Goal: Information Seeking & Learning: Learn about a topic

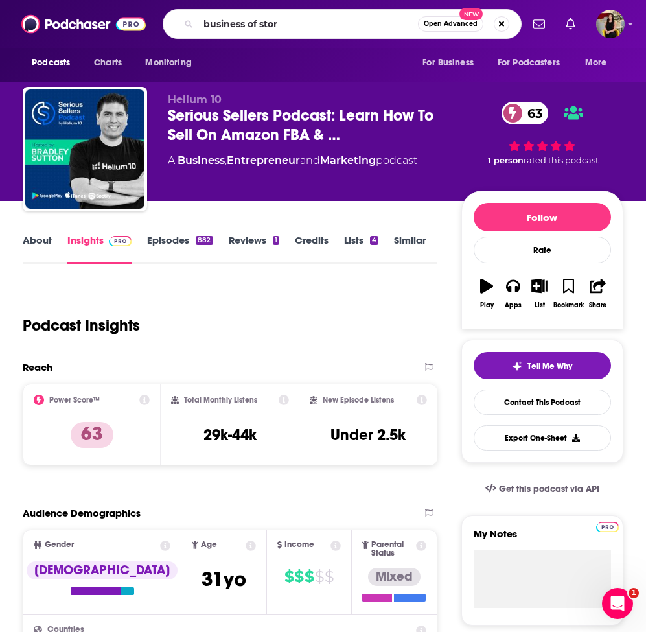
type input "business of story"
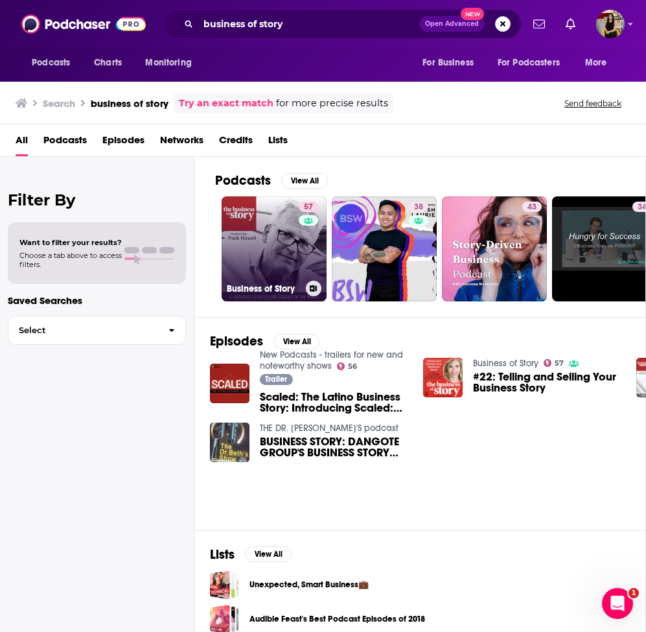
click at [316, 253] on div "57" at bounding box center [310, 241] width 23 height 79
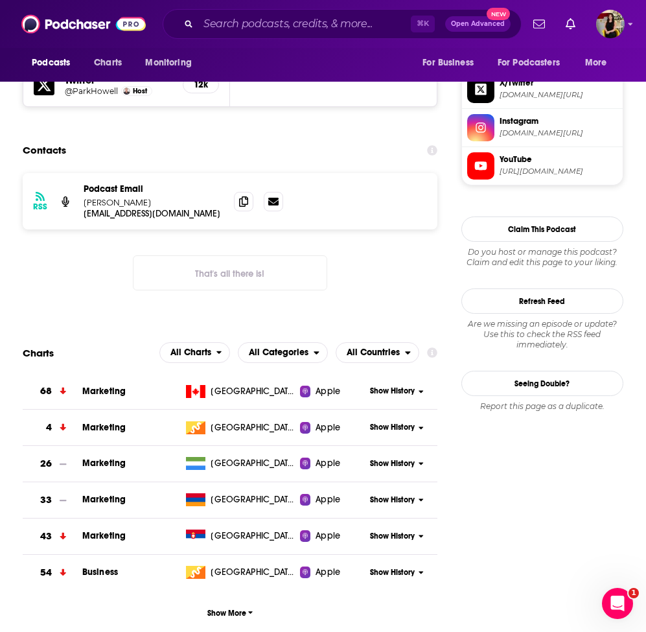
scroll to position [1273, 0]
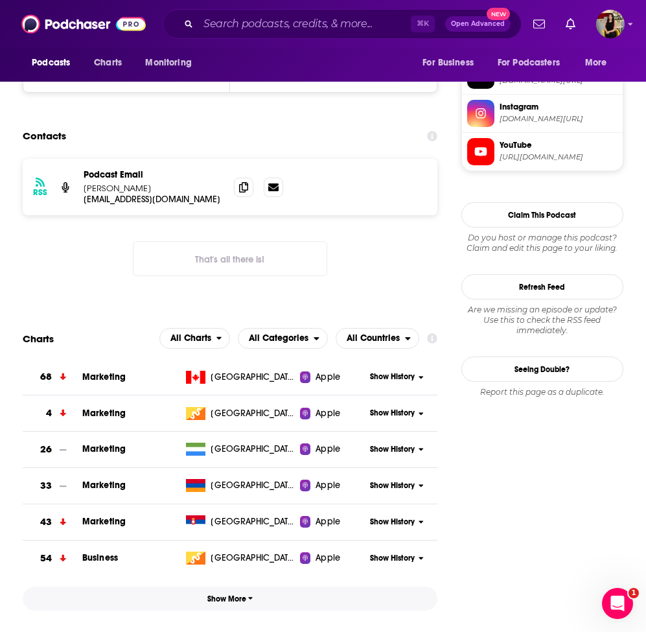
click at [245, 594] on span "Show More" at bounding box center [230, 598] width 46 height 9
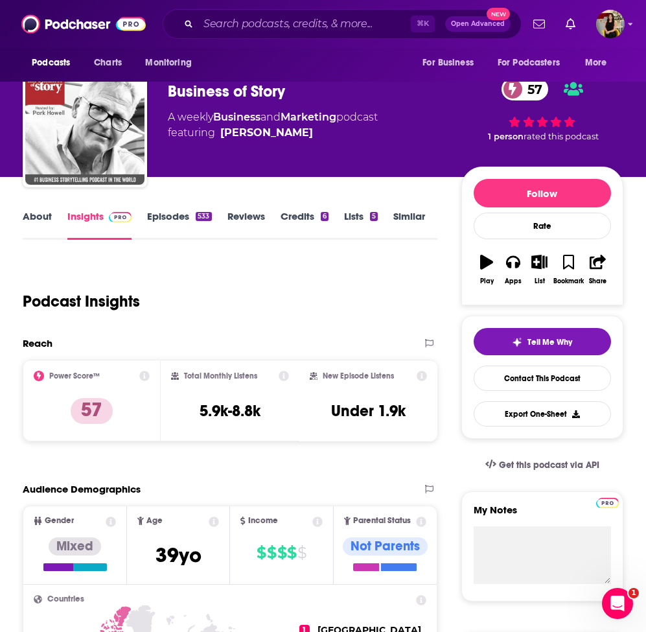
scroll to position [0, 0]
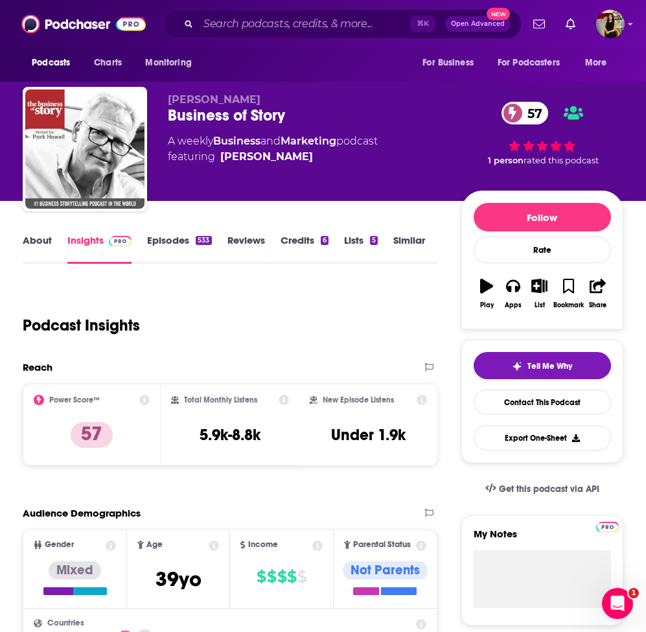
click at [163, 242] on link "Episodes 533" at bounding box center [179, 249] width 64 height 30
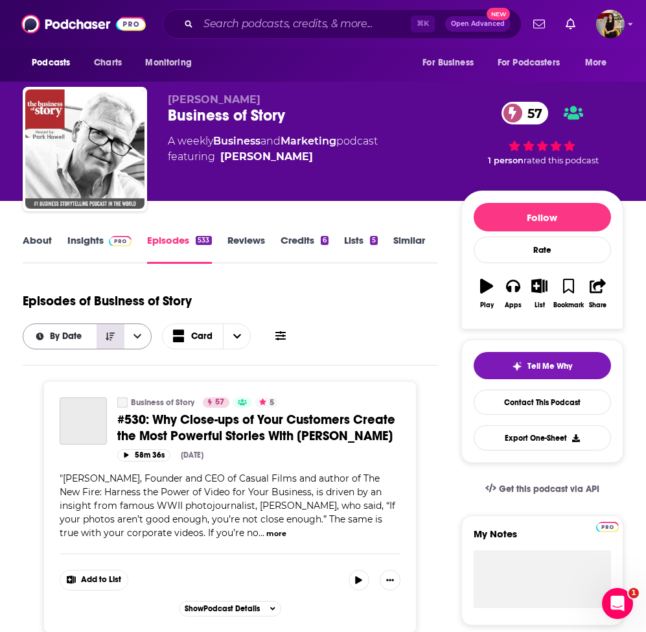
click at [112, 335] on icon "Sort Direction" at bounding box center [110, 336] width 9 height 9
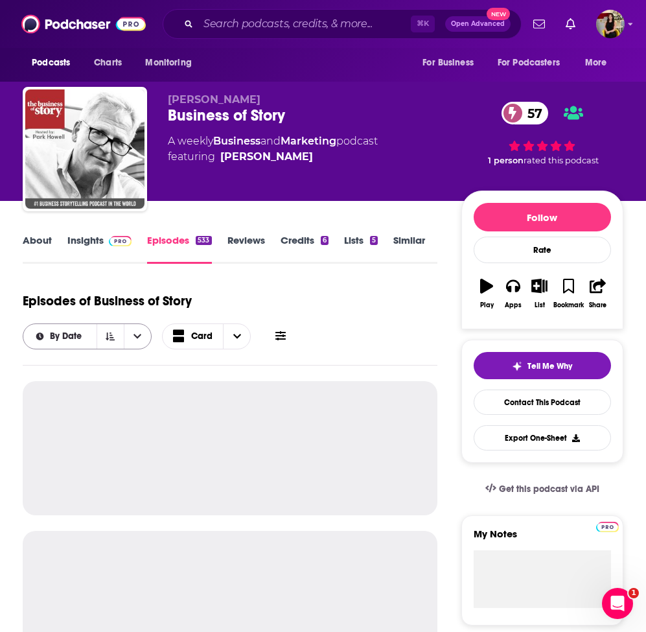
click at [71, 335] on span "By Date" at bounding box center [68, 336] width 36 height 9
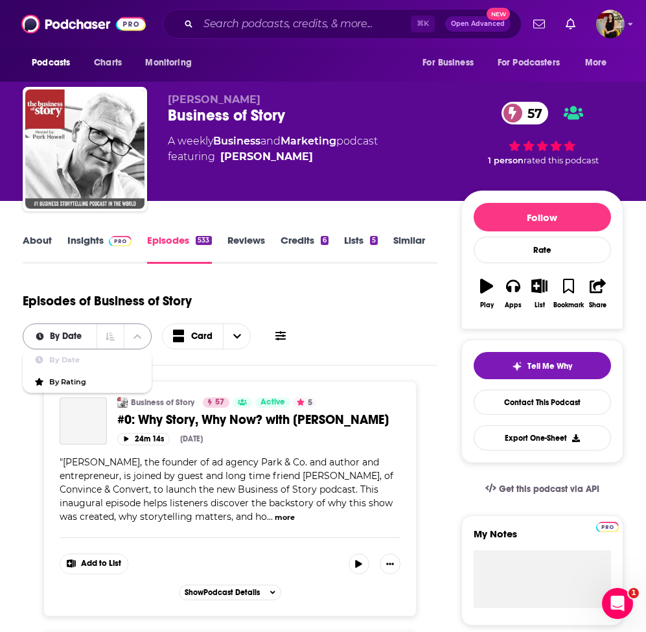
click at [130, 339] on button "close menu" at bounding box center [137, 336] width 27 height 25
click at [130, 339] on button "open menu" at bounding box center [137, 336] width 27 height 25
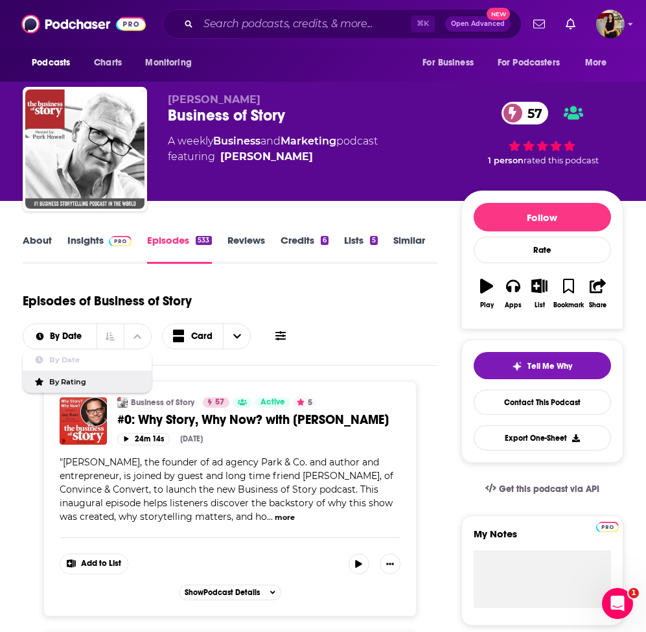
click at [82, 380] on span "By Rating" at bounding box center [95, 382] width 92 height 7
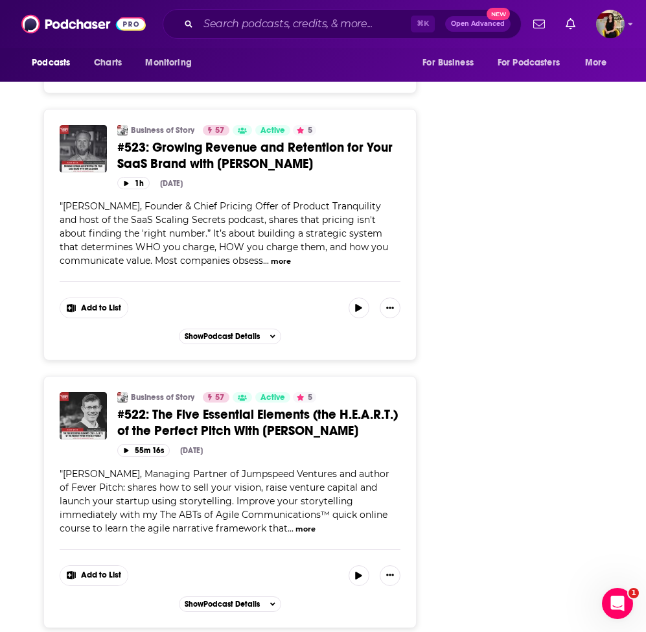
scroll to position [2465, 0]
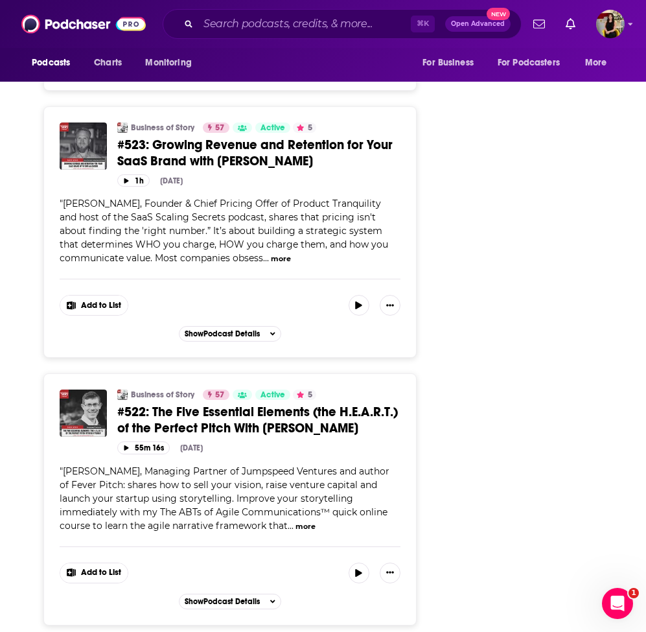
click at [296, 521] on button "more" at bounding box center [306, 526] width 20 height 11
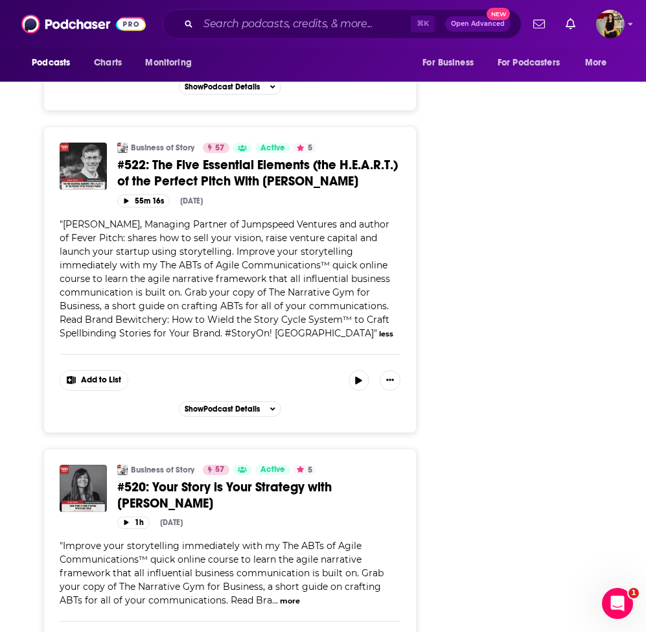
scroll to position [2724, 0]
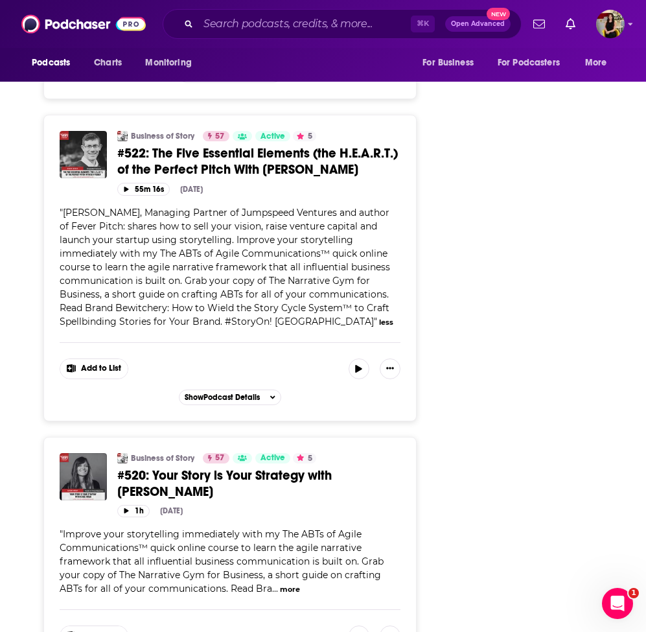
click at [296, 581] on div "" Improve your storytelling immediately with my The ABTs of Agile Communication…" at bounding box center [230, 562] width 341 height 68
click at [290, 584] on button "more" at bounding box center [290, 589] width 20 height 11
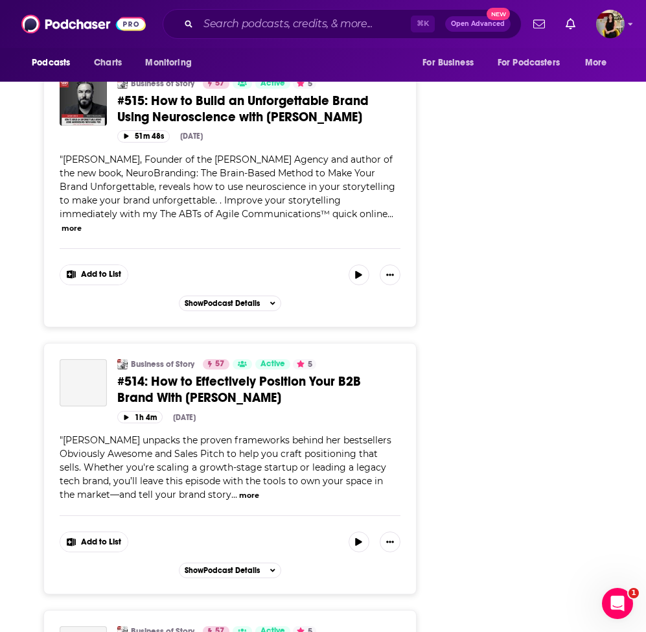
scroll to position [4760, 0]
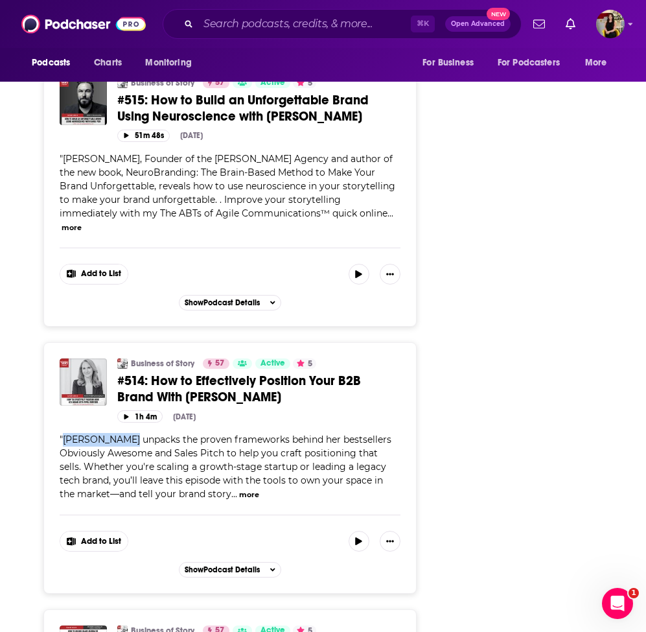
drag, startPoint x: 124, startPoint y: 407, endPoint x: 63, endPoint y: 410, distance: 61.0
click at [63, 434] on span "April Dunford unpacks the proven frameworks behind her bestsellers Obviously Aw…" at bounding box center [226, 467] width 332 height 66
copy span "April Dunford"
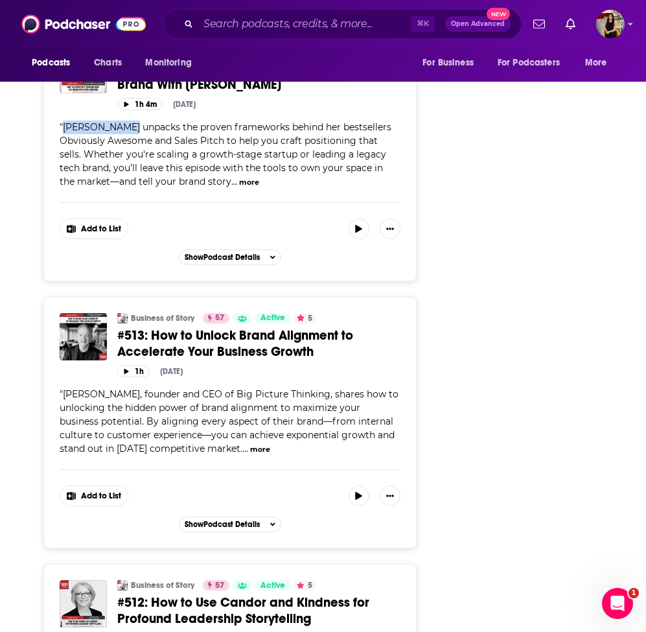
scroll to position [5080, 0]
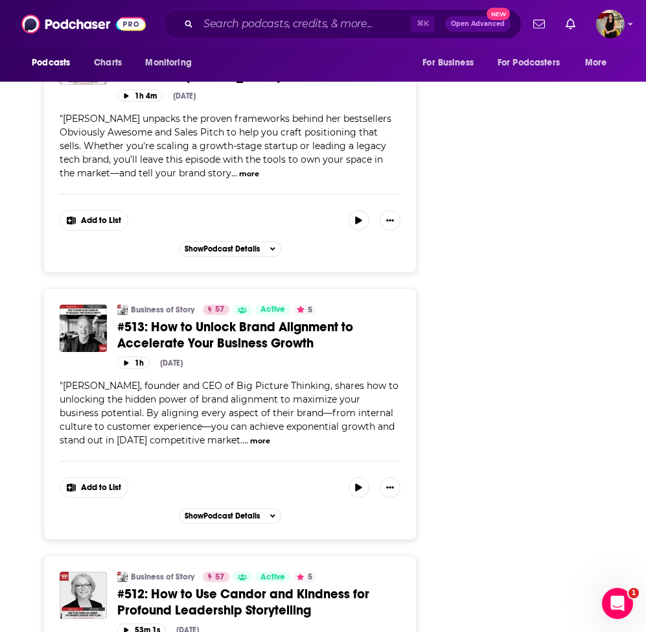
click at [139, 380] on span "Brand Gordon Jr., founder and CEO of Big Picture Thinking, shares how to unlock…" at bounding box center [229, 413] width 339 height 66
drag, startPoint x: 139, startPoint y: 354, endPoint x: 65, endPoint y: 355, distance: 73.9
click at [65, 380] on span "Brand Gordon Jr., founder and CEO of Big Picture Thinking, shares how to unlock…" at bounding box center [229, 413] width 339 height 66
copy span "Brand Gordon Jr"
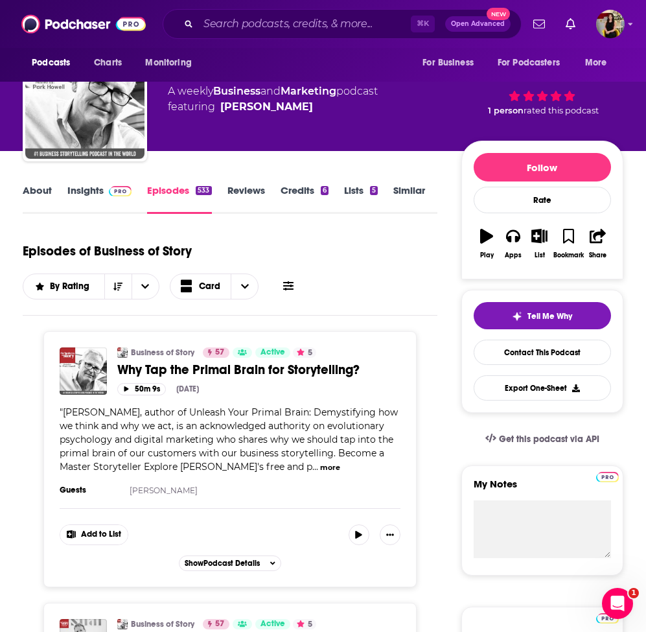
scroll to position [56, 0]
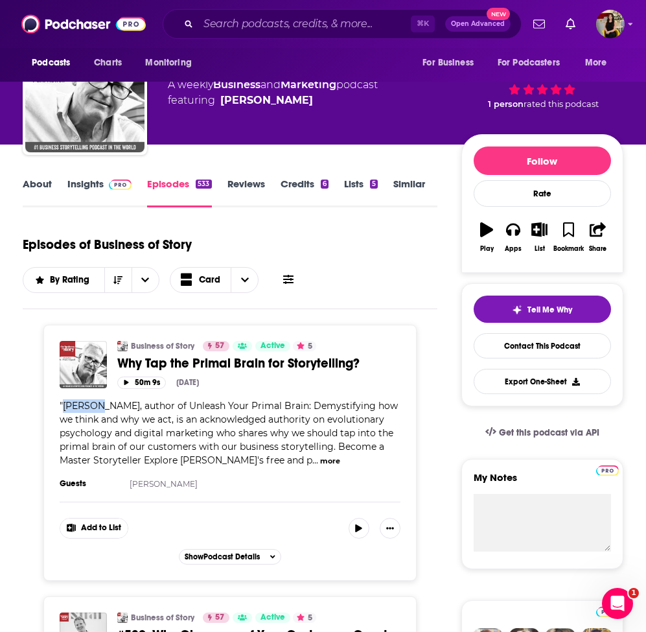
drag, startPoint x: 100, startPoint y: 407, endPoint x: 64, endPoint y: 409, distance: 35.7
click at [64, 409] on span "Tim Ash, author of Unleash Your Primal Brain: Demystifying how we think and why…" at bounding box center [229, 433] width 338 height 66
copy span "Tim Ash"
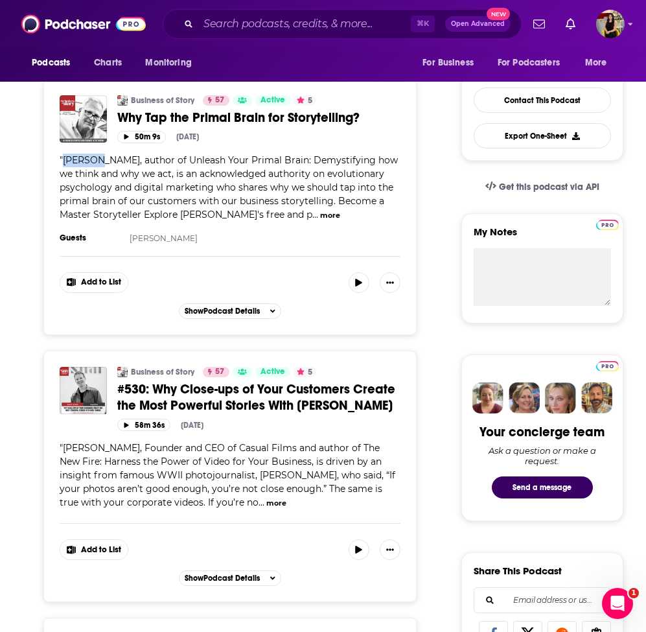
scroll to position [338, 0]
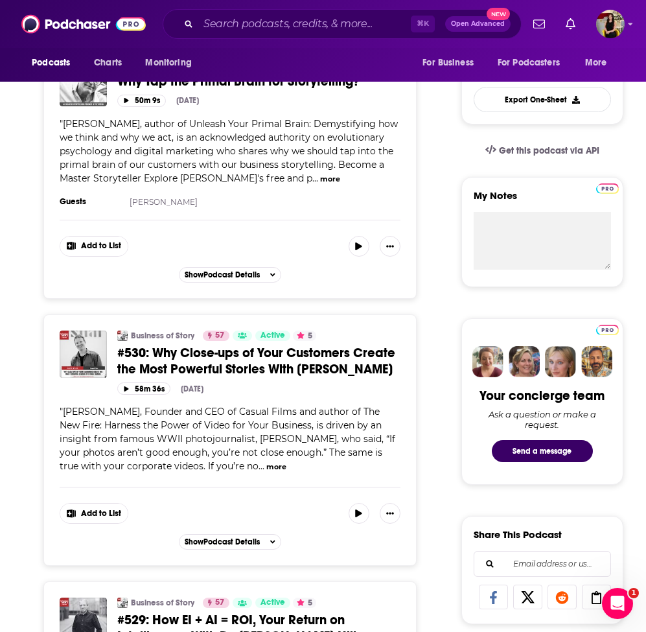
click at [119, 412] on span "Nick Francis, Founder and CEO of Casual Films and author of The New Fire: Harne…" at bounding box center [228, 439] width 336 height 66
drag, startPoint x: 121, startPoint y: 412, endPoint x: 65, endPoint y: 417, distance: 56.0
click at [65, 417] on span "Nick Francis, Founder and CEO of Casual Films and author of The New Fire: Harne…" at bounding box center [228, 439] width 336 height 66
copy span "Nick Francis,"
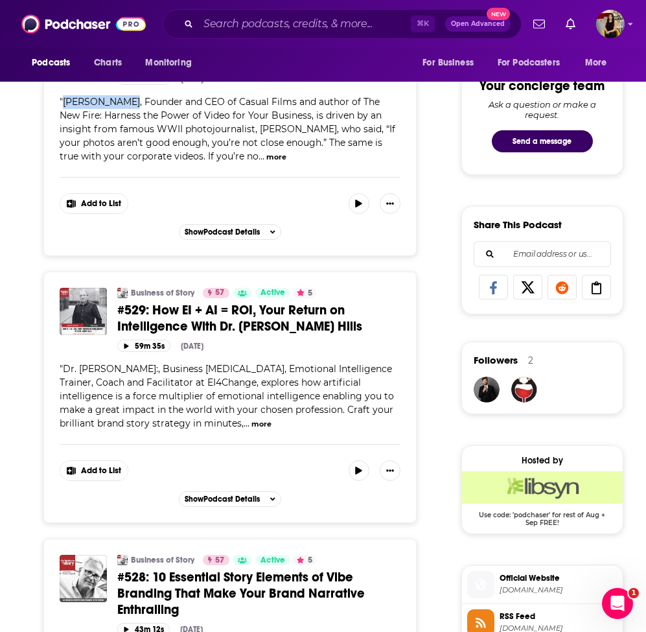
scroll to position [650, 0]
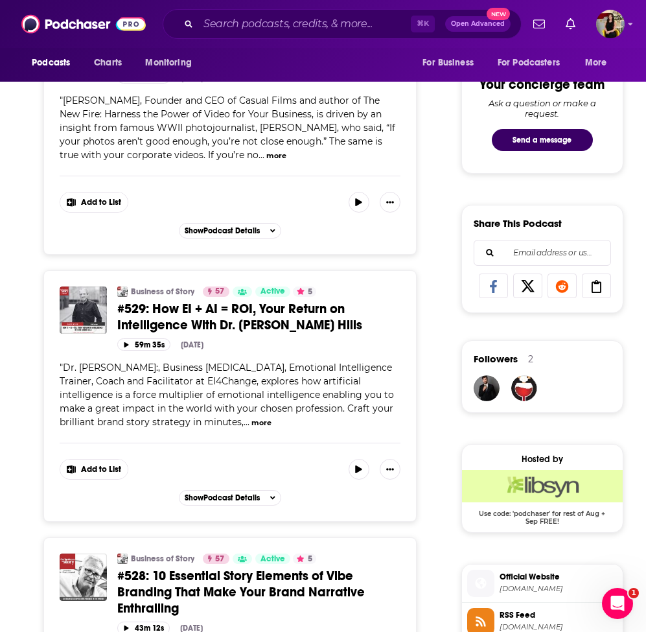
click at [106, 372] on span "Dr. Robin:, Business Psychologist, Emotional Intelligence Trainer, Coach and Fa…" at bounding box center [227, 395] width 335 height 66
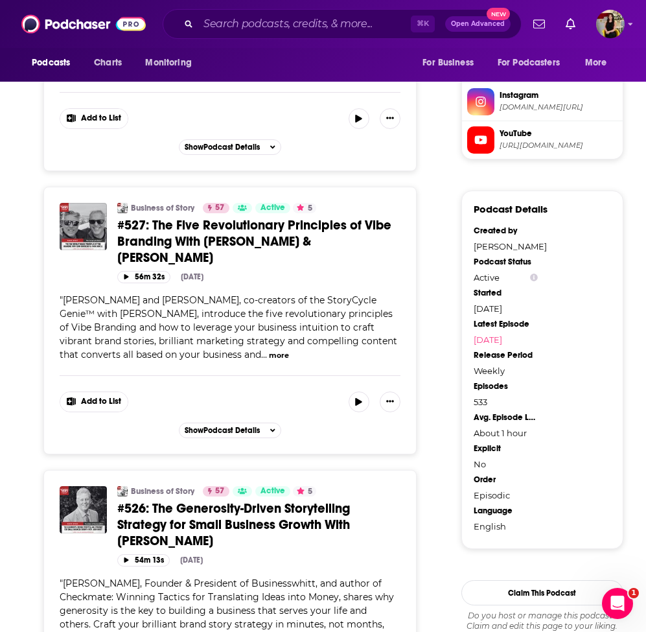
scroll to position [1407, 0]
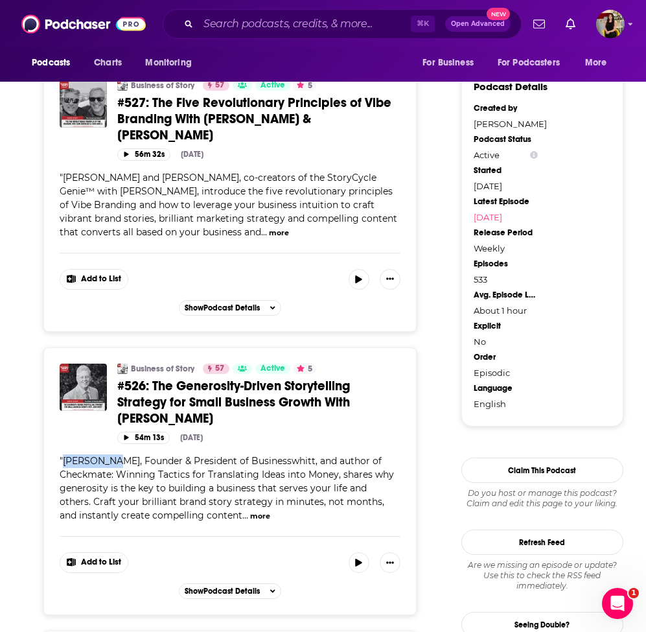
drag, startPoint x: 114, startPoint y: 449, endPoint x: 65, endPoint y: 451, distance: 49.3
click at [65, 455] on span "John Whitt, Founder & President of Businesswhitt, and author of Checkmate: Winn…" at bounding box center [227, 488] width 335 height 66
copy span "John Whitt"
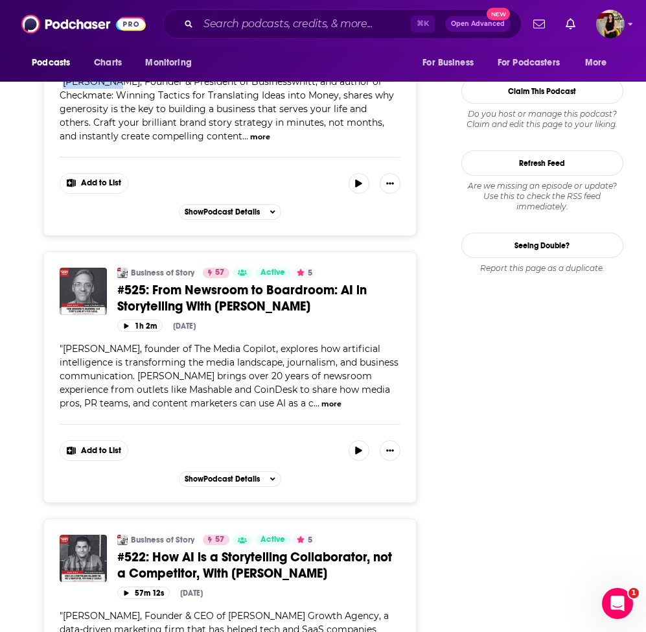
scroll to position [1787, 0]
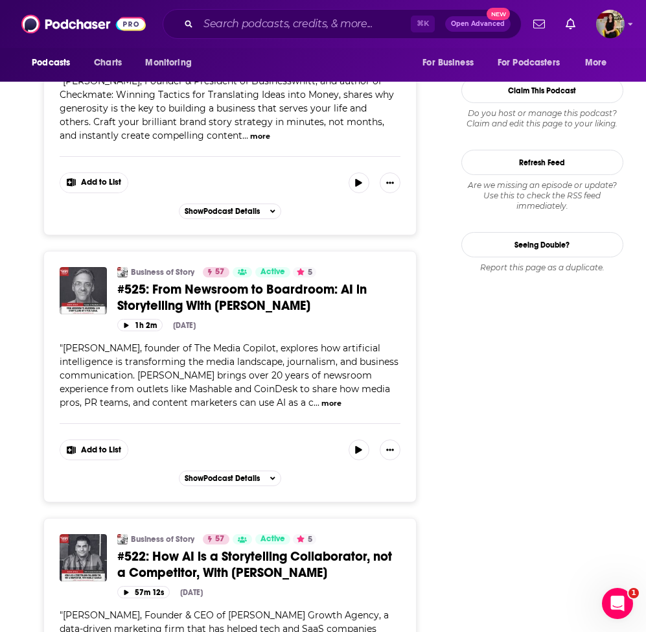
click at [110, 342] on span "Pete Pachal, founder of The Media Copilot, explores how artificial intelligence…" at bounding box center [229, 375] width 339 height 66
drag, startPoint x: 116, startPoint y: 336, endPoint x: 62, endPoint y: 341, distance: 54.0
click at [62, 342] on span "" Pete Pachal, founder of The Media Copilot, explores how artificial intelligen…" at bounding box center [229, 375] width 339 height 66
copy span "Pete Pachal"
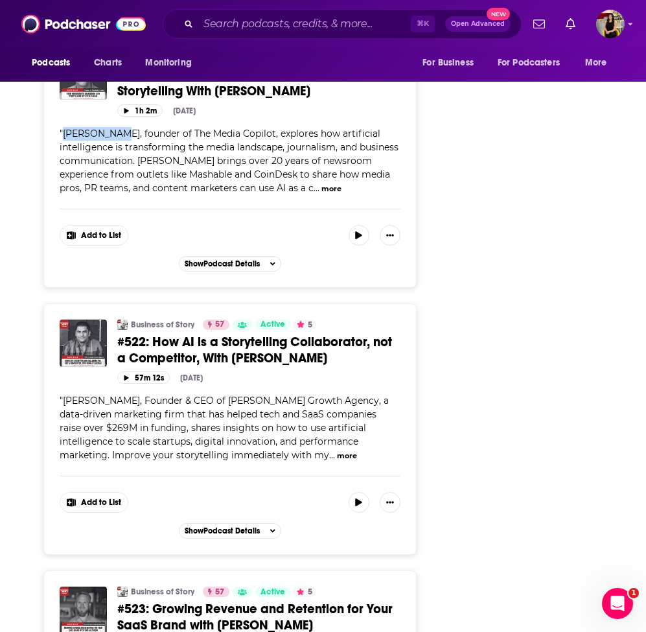
scroll to position [2002, 0]
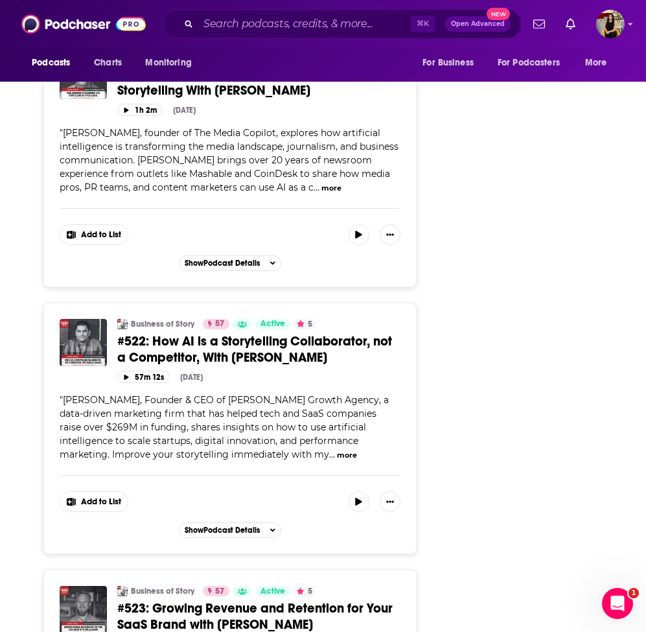
click at [116, 416] on span "Hamlet Azarian, Founder & CEO of Azarian Growth Agency, a data-driven marketing…" at bounding box center [224, 427] width 329 height 66
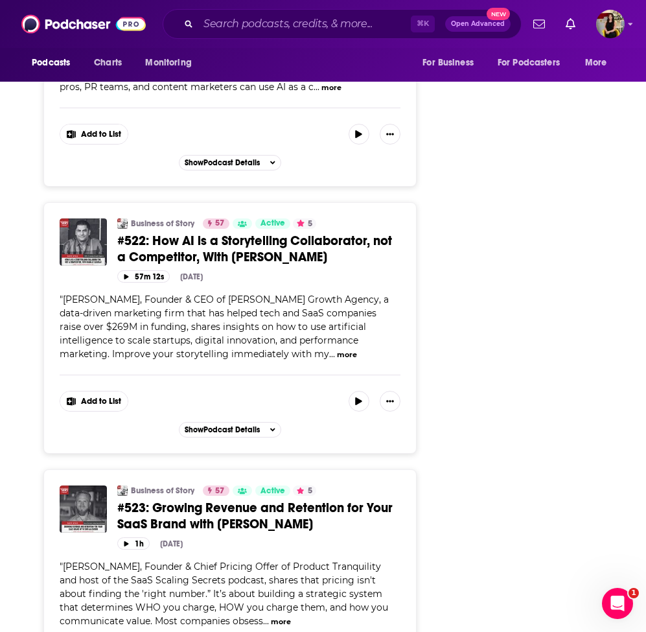
scroll to position [2118, 0]
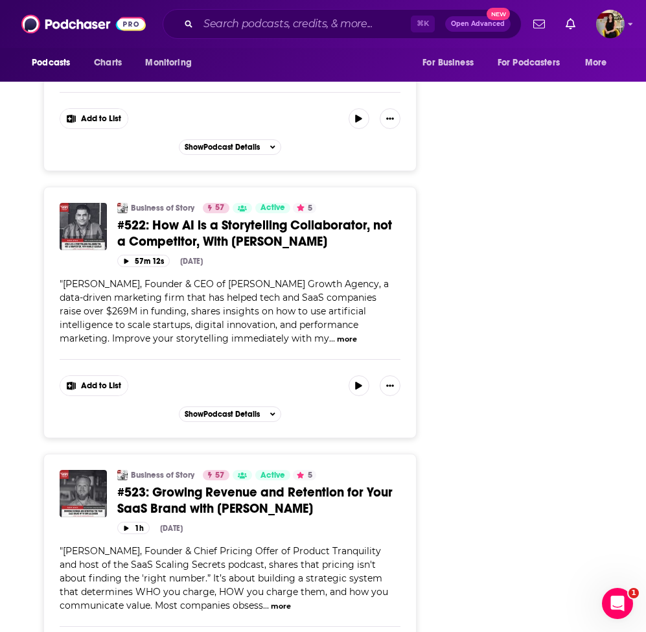
click at [130, 278] on span "Hamlet Azarian, Founder & CEO of Azarian Growth Agency, a data-driven marketing…" at bounding box center [224, 311] width 329 height 66
drag, startPoint x: 130, startPoint y: 275, endPoint x: 65, endPoint y: 275, distance: 65.5
click at [65, 278] on span "Hamlet Azarian, Founder & CEO of Azarian Growth Agency, a data-driven marketing…" at bounding box center [224, 311] width 329 height 66
copy span "Hamlet Azarian"
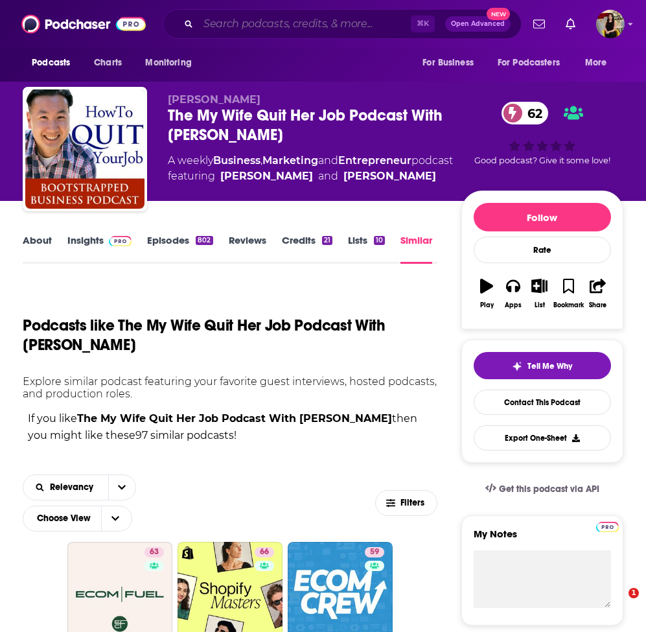
click at [272, 23] on input "Search podcasts, credits, & more..." at bounding box center [304, 24] width 213 height 21
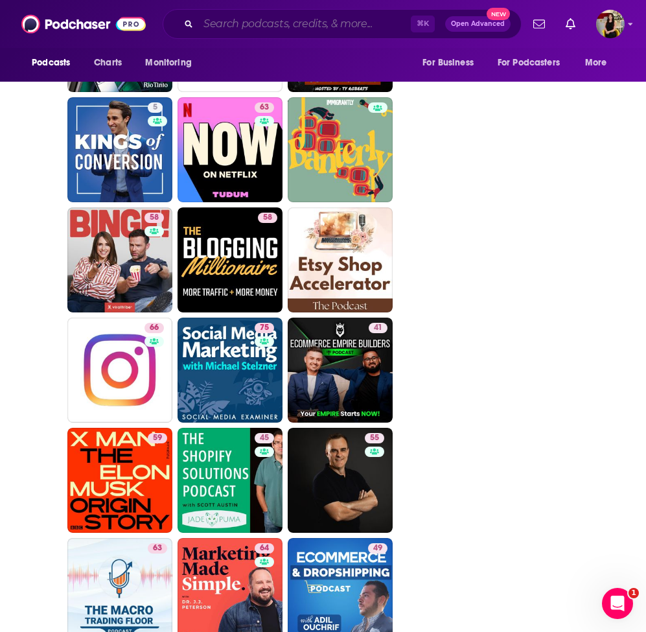
scroll to position [3420, 0]
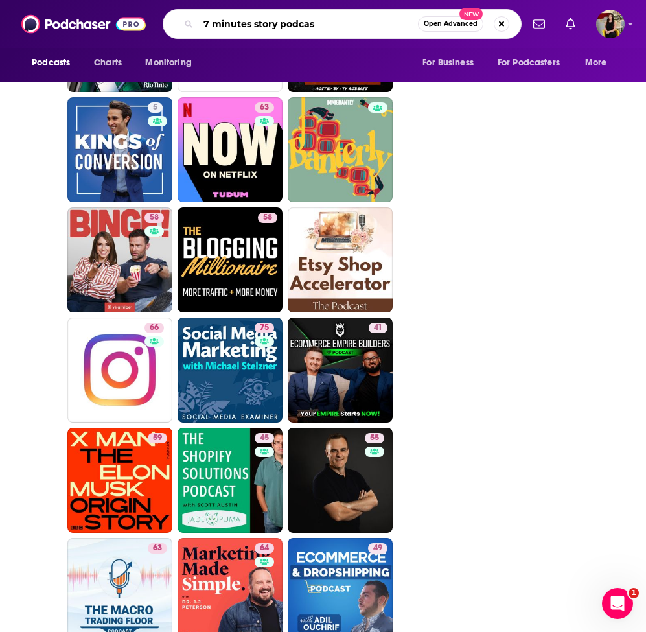
type input "7 minutes story podcast"
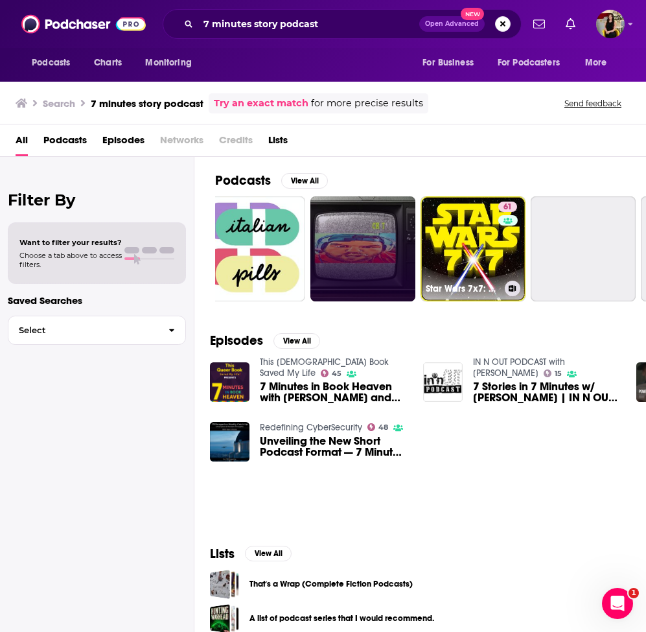
scroll to position [0, 214]
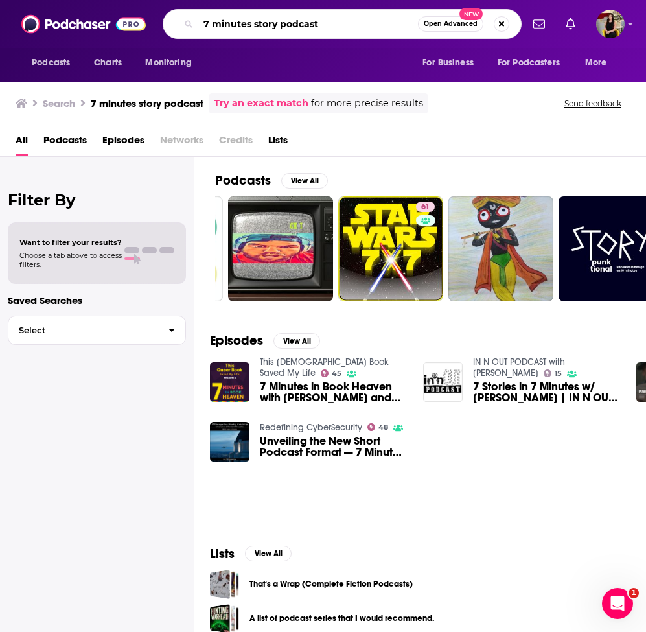
click at [288, 22] on input "7 minutes story podcast" at bounding box center [308, 24] width 220 height 21
paste input "Minute Stories is [PERSON_NAME]"
click at [287, 24] on input "7 Minute Stories is [PERSON_NAME]" at bounding box center [308, 24] width 220 height 21
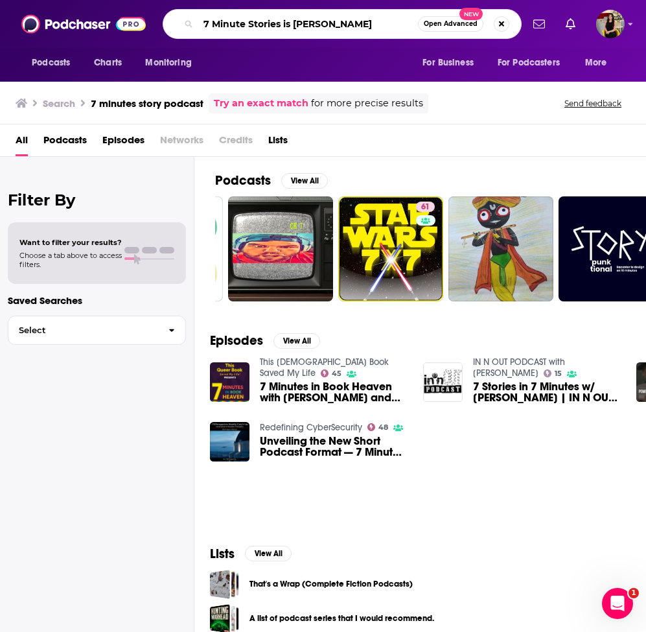
click at [287, 24] on input "7 Minute Stories is [PERSON_NAME]" at bounding box center [308, 24] width 220 height 21
type input "7 Minute Stories with [PERSON_NAME]"
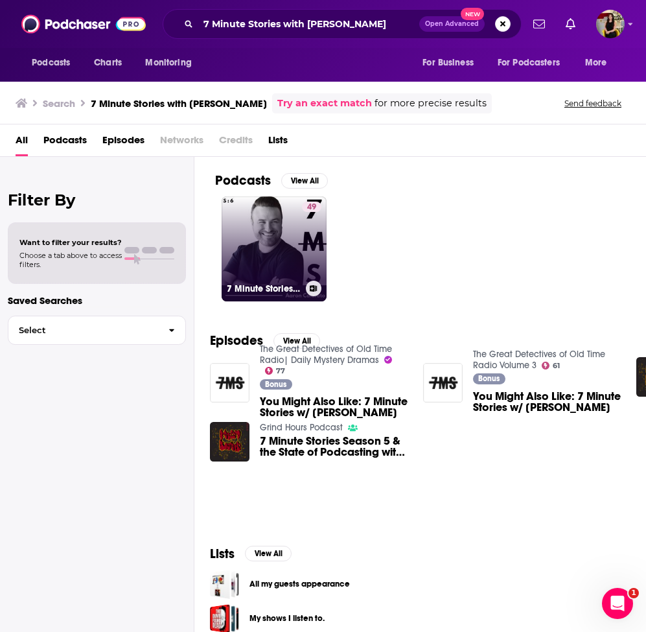
click at [276, 262] on link "49 7 Minute Stories w/ [PERSON_NAME]" at bounding box center [274, 248] width 105 height 105
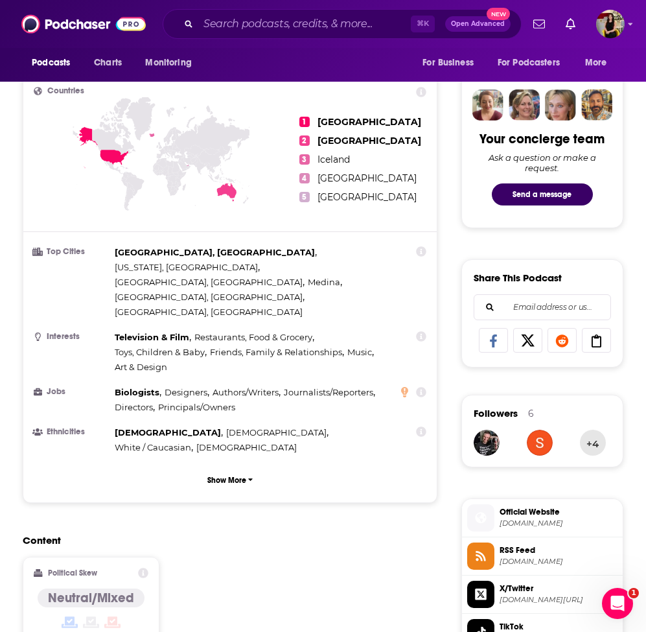
scroll to position [1793, 0]
